Goal: Find specific page/section: Find specific page/section

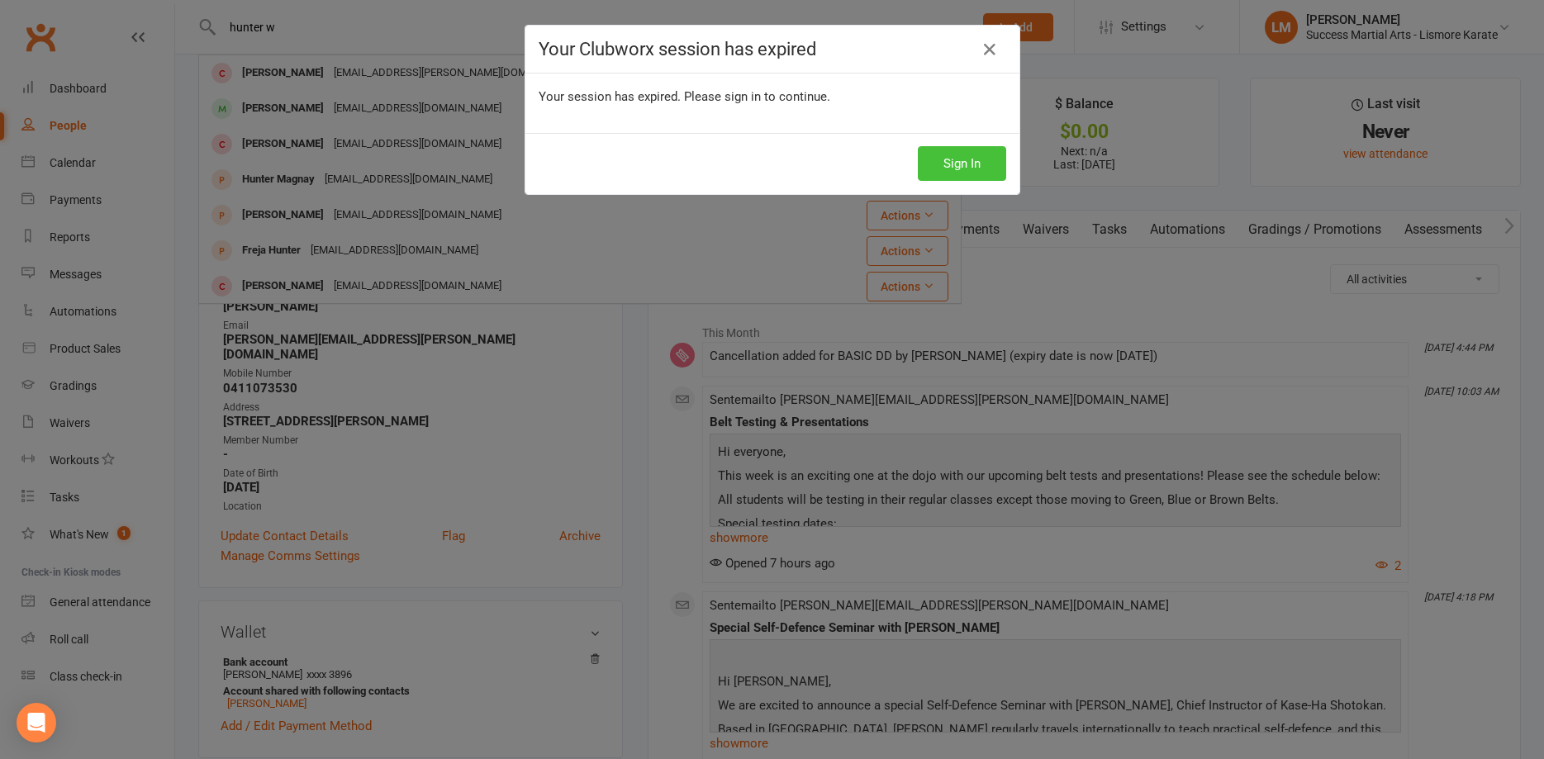
click at [952, 171] on button "Sign In" at bounding box center [962, 163] width 88 height 35
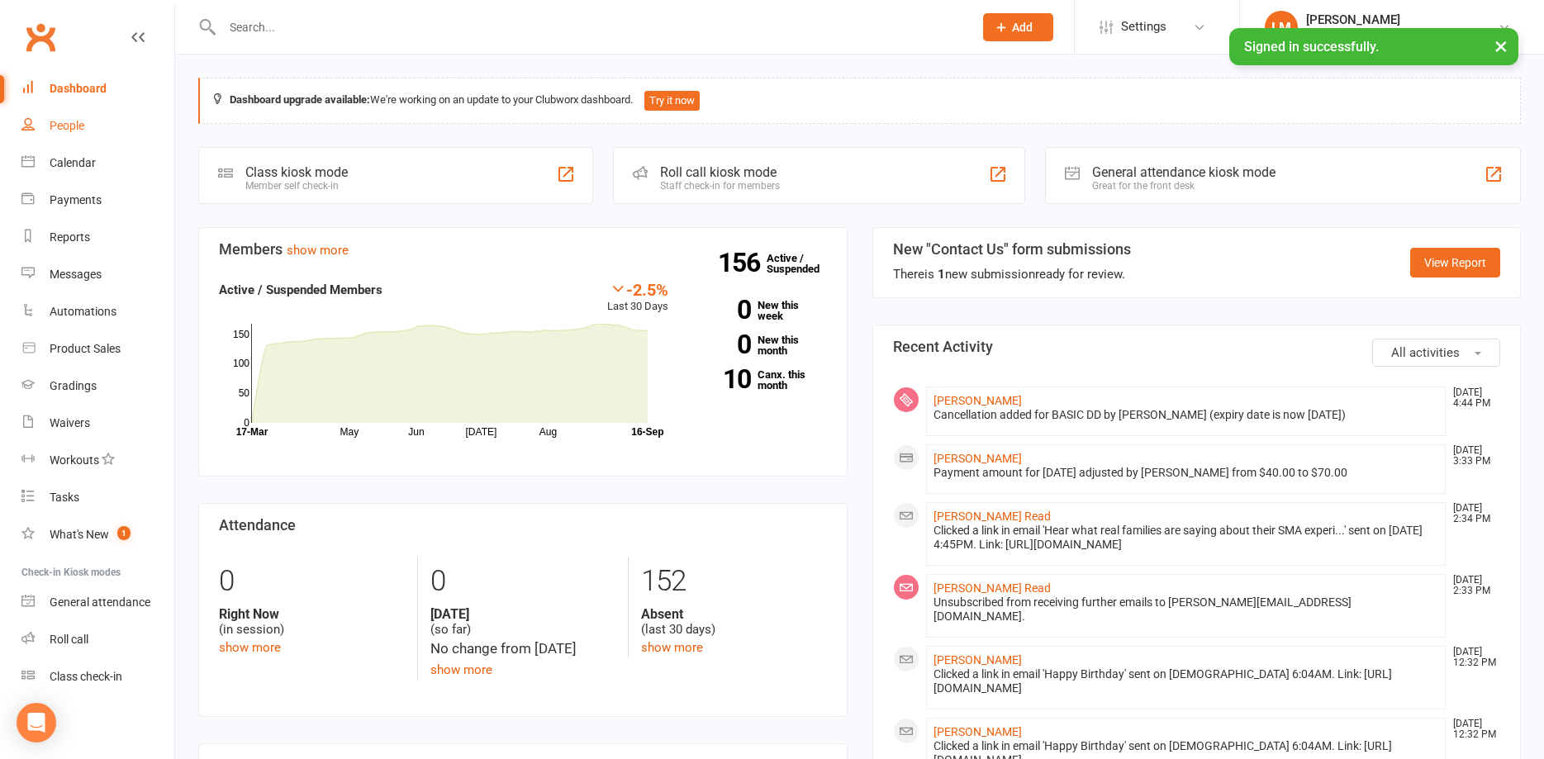
click at [76, 123] on div "People" at bounding box center [67, 125] width 35 height 13
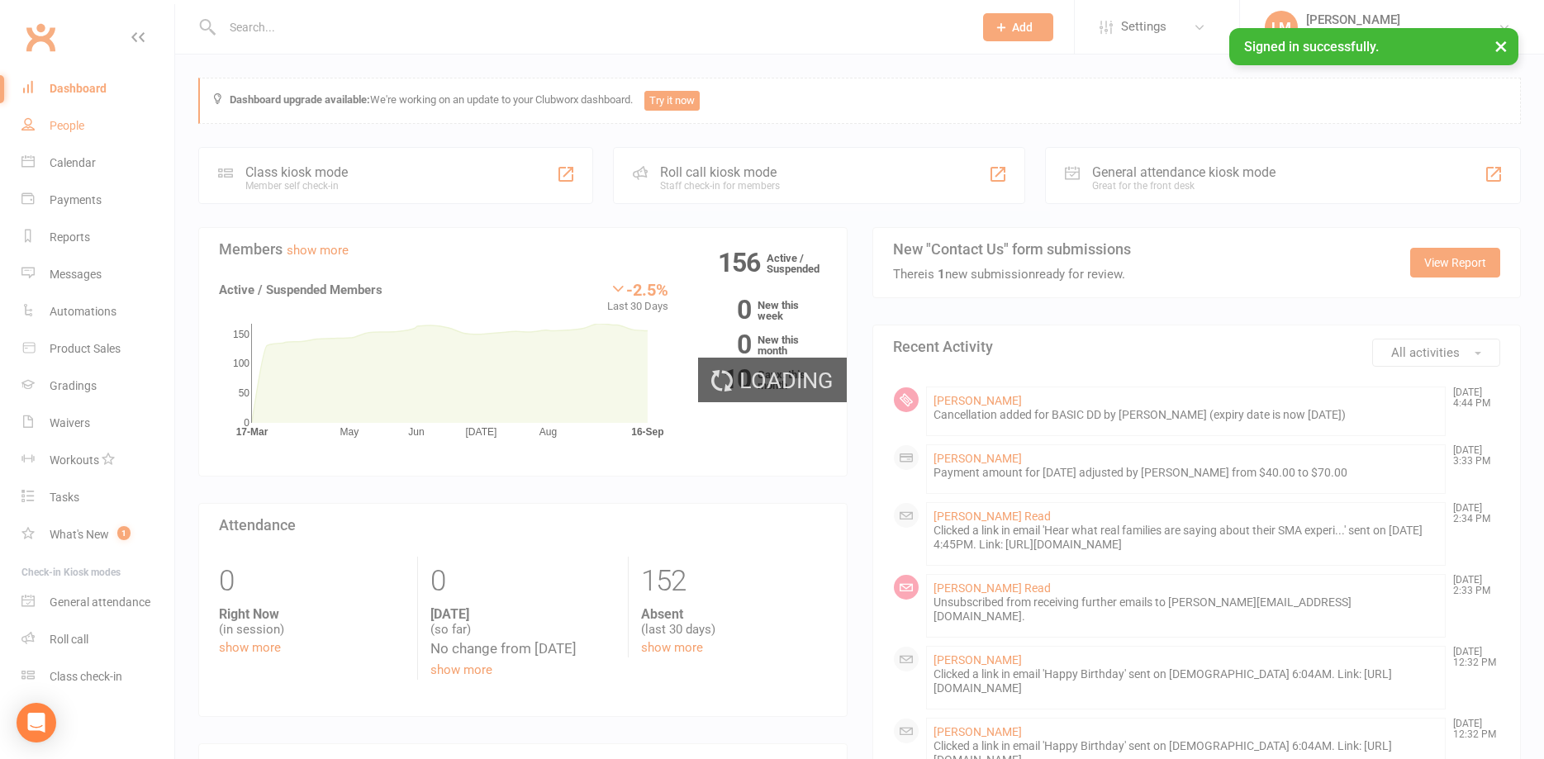
select select "100"
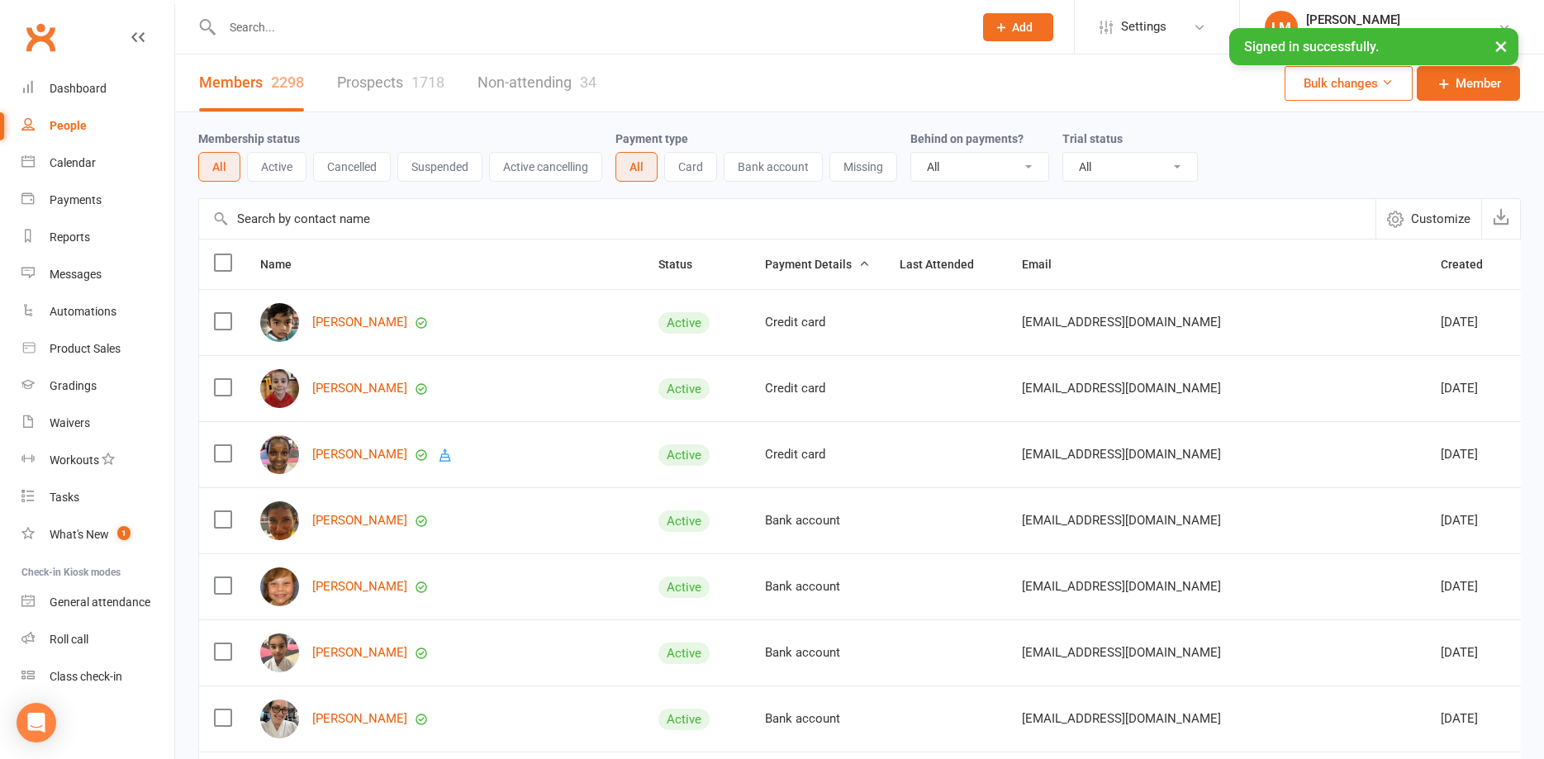
click at [392, 81] on link "Prospects 1718" at bounding box center [390, 83] width 107 height 57
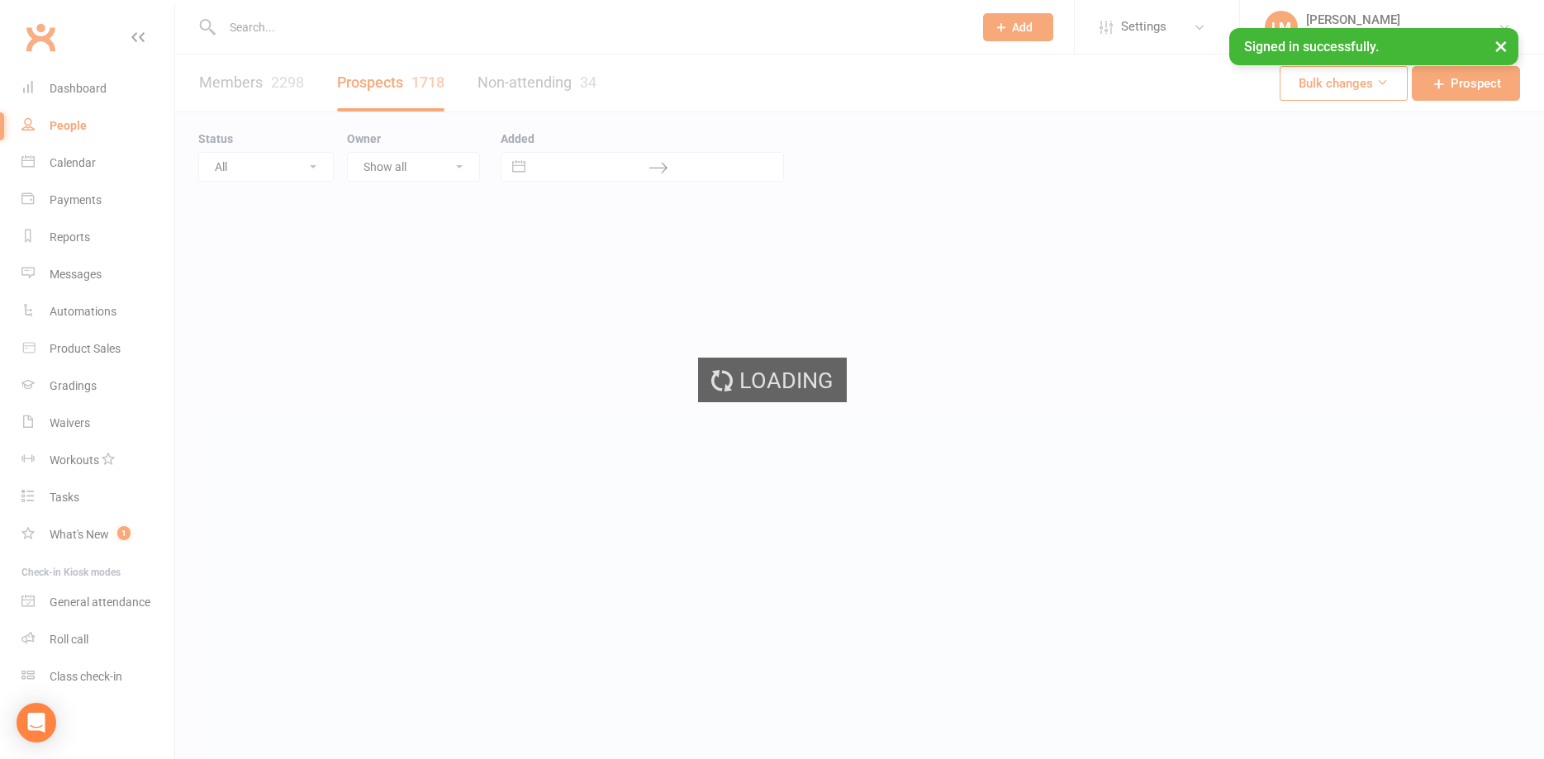
select select "100"
